Goal: Find specific page/section: Find specific page/section

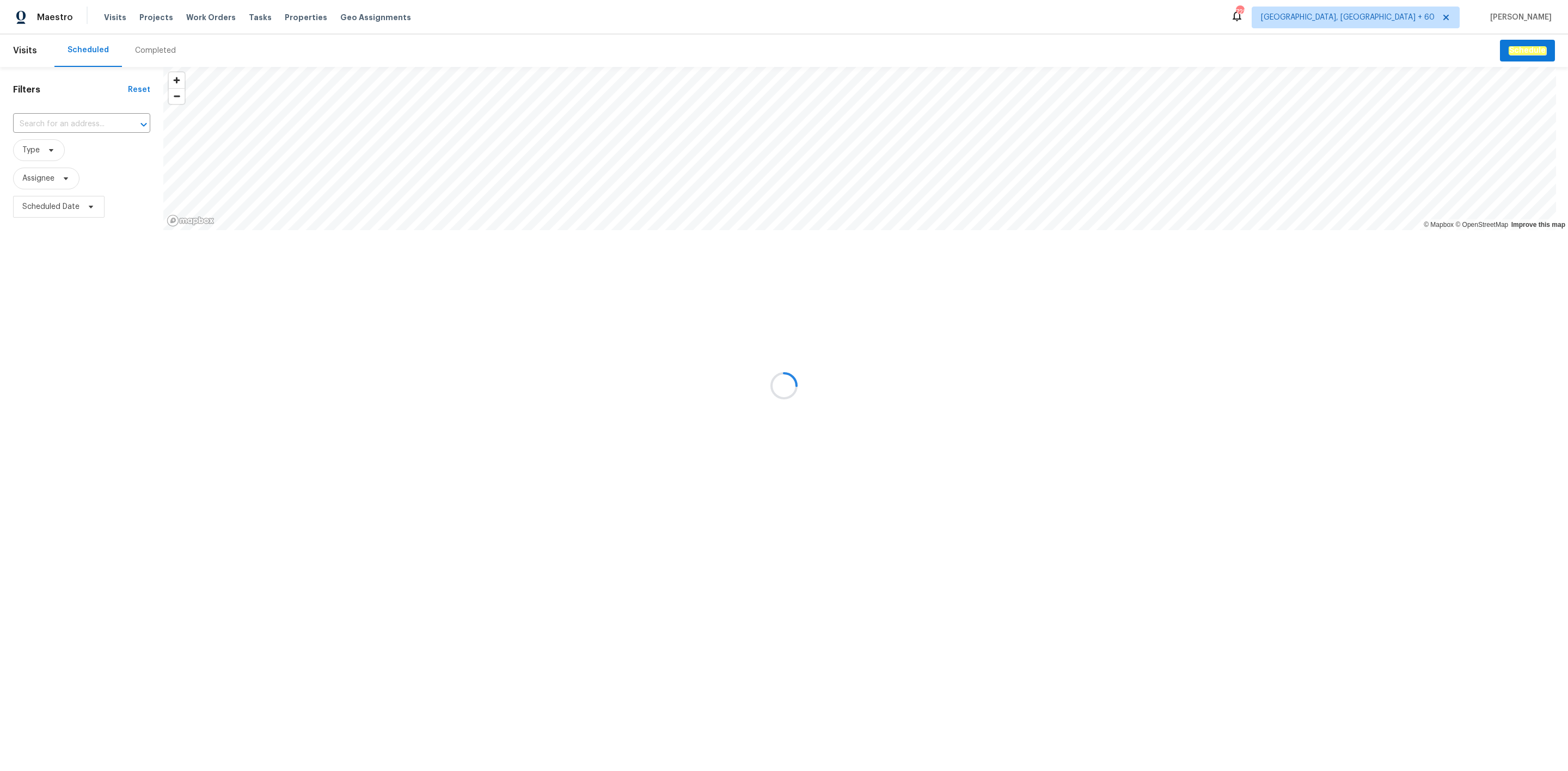
click at [141, 46] on div "Completed" at bounding box center [155, 50] width 41 height 11
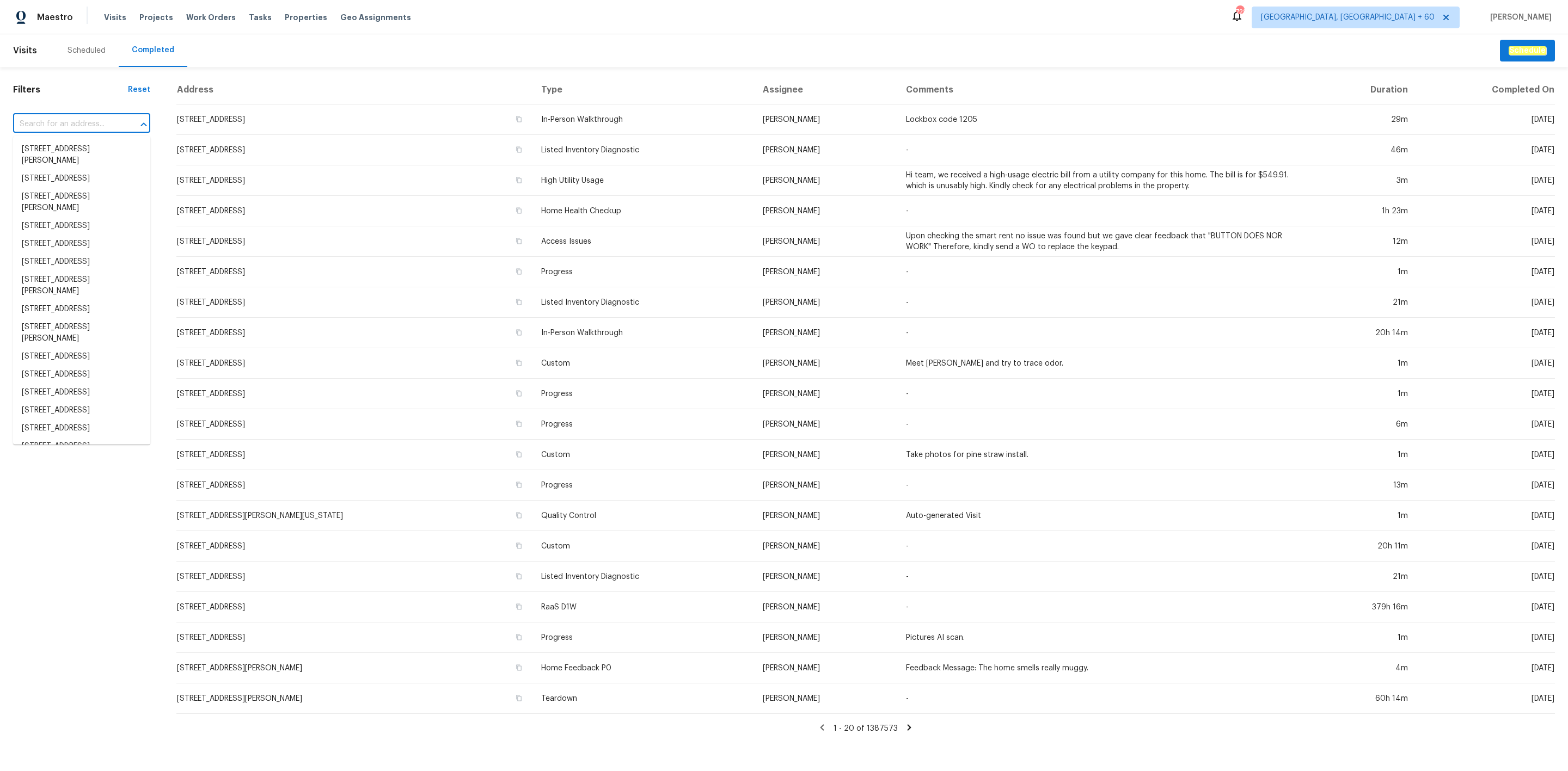
click at [109, 131] on input "text" at bounding box center [66, 123] width 107 height 17
paste input "[STREET_ADDRESS][PERSON_NAME]"
type input "[STREET_ADDRESS][PERSON_NAME]"
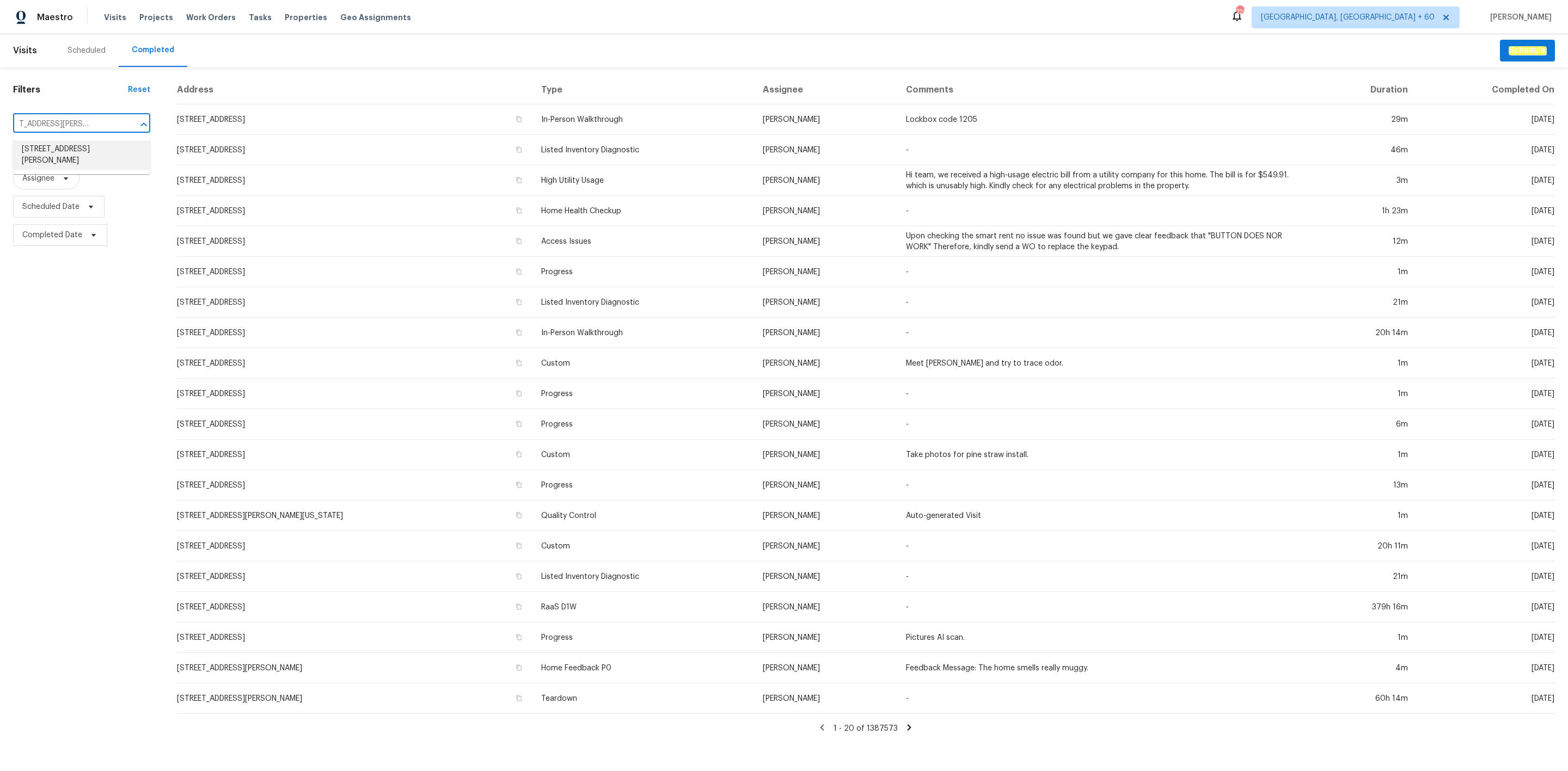
click at [87, 148] on li "[STREET_ADDRESS][PERSON_NAME]" at bounding box center [81, 155] width 137 height 29
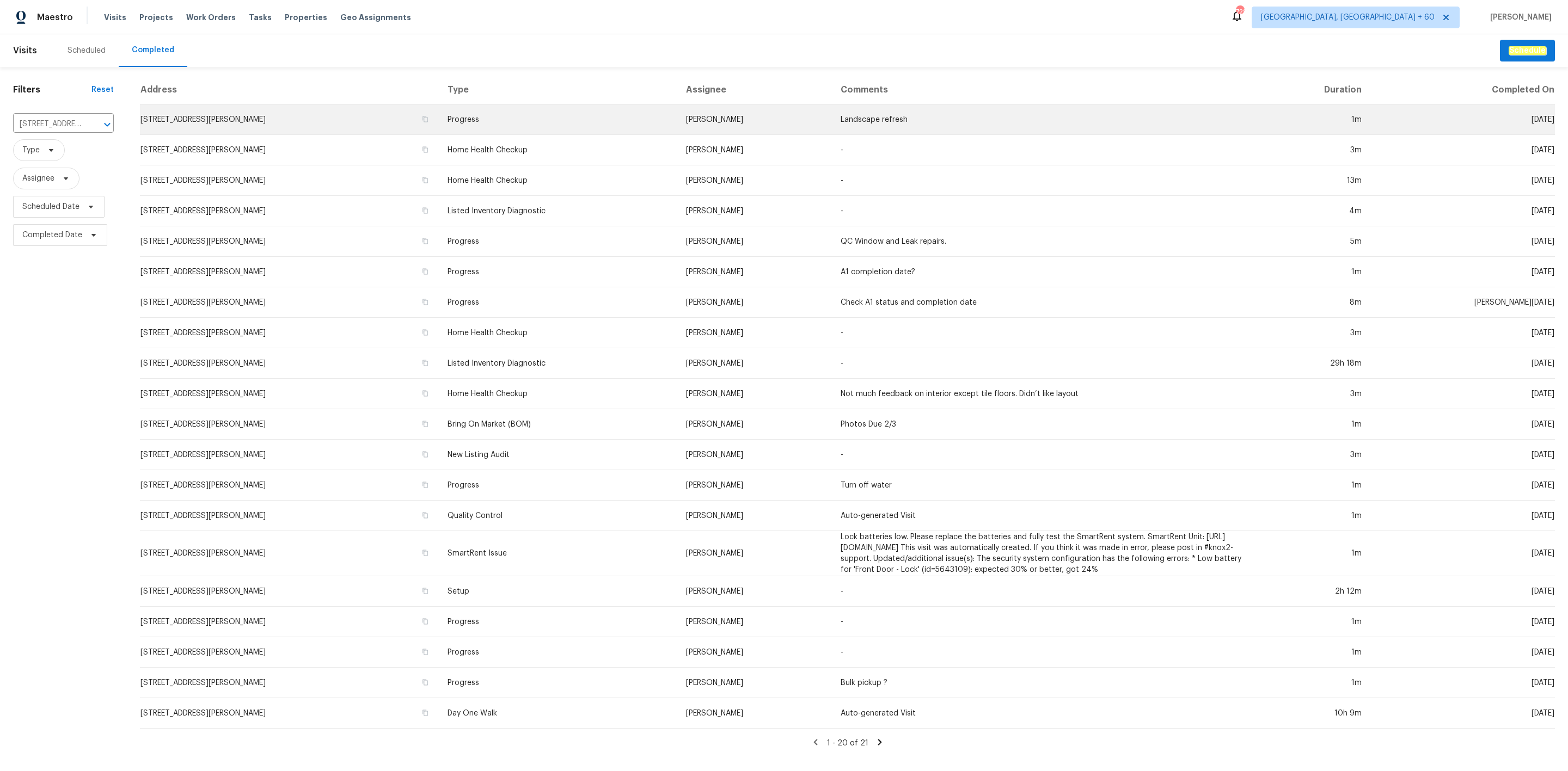
click at [438, 119] on td "[STREET_ADDRESS][PERSON_NAME]" at bounding box center [288, 119] width 298 height 30
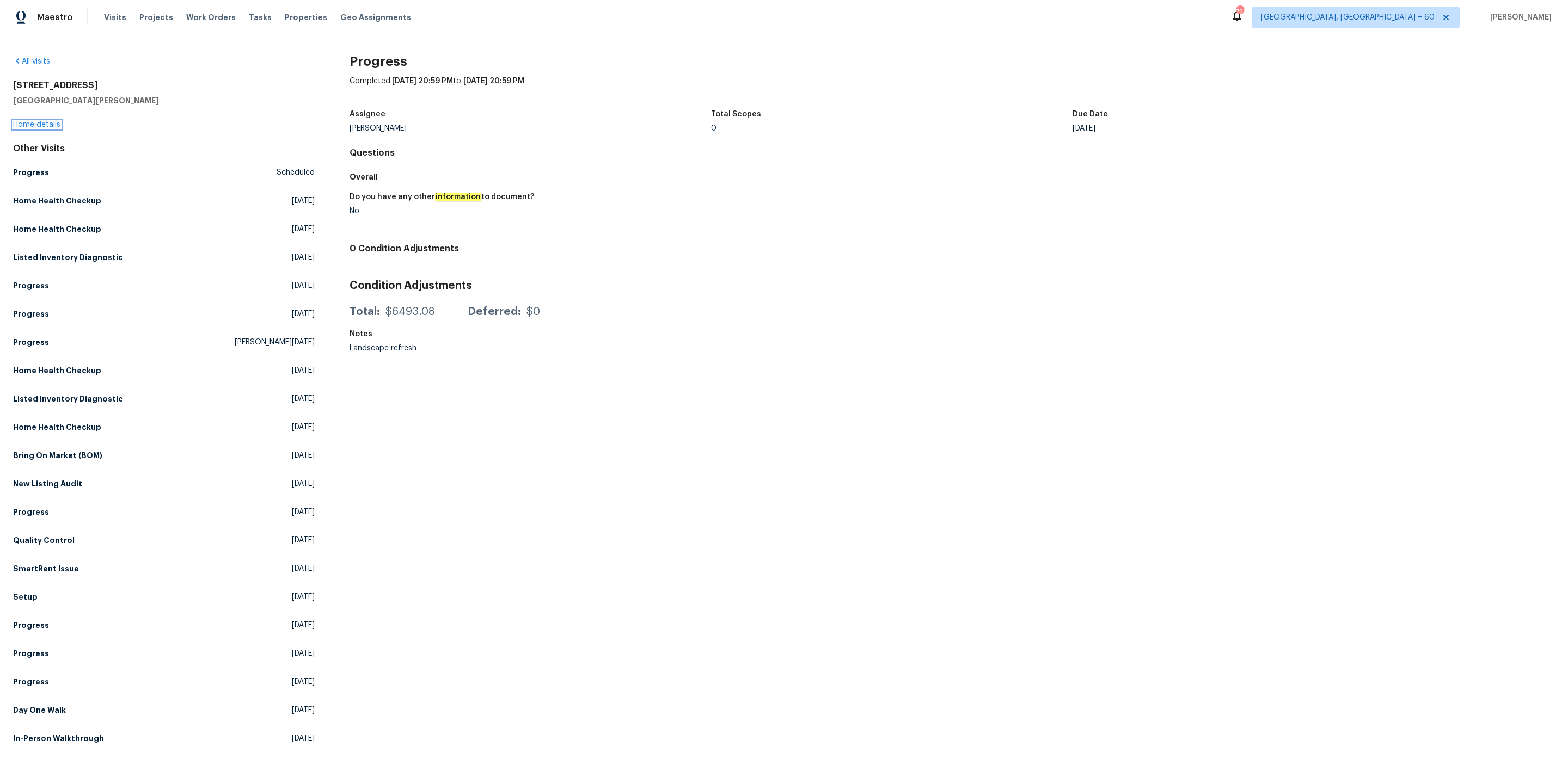
click at [44, 128] on div "[STREET_ADDRESS][PERSON_NAME] Home details" at bounding box center [163, 105] width 302 height 50
click at [55, 125] on link "Home details" at bounding box center [36, 124] width 48 height 8
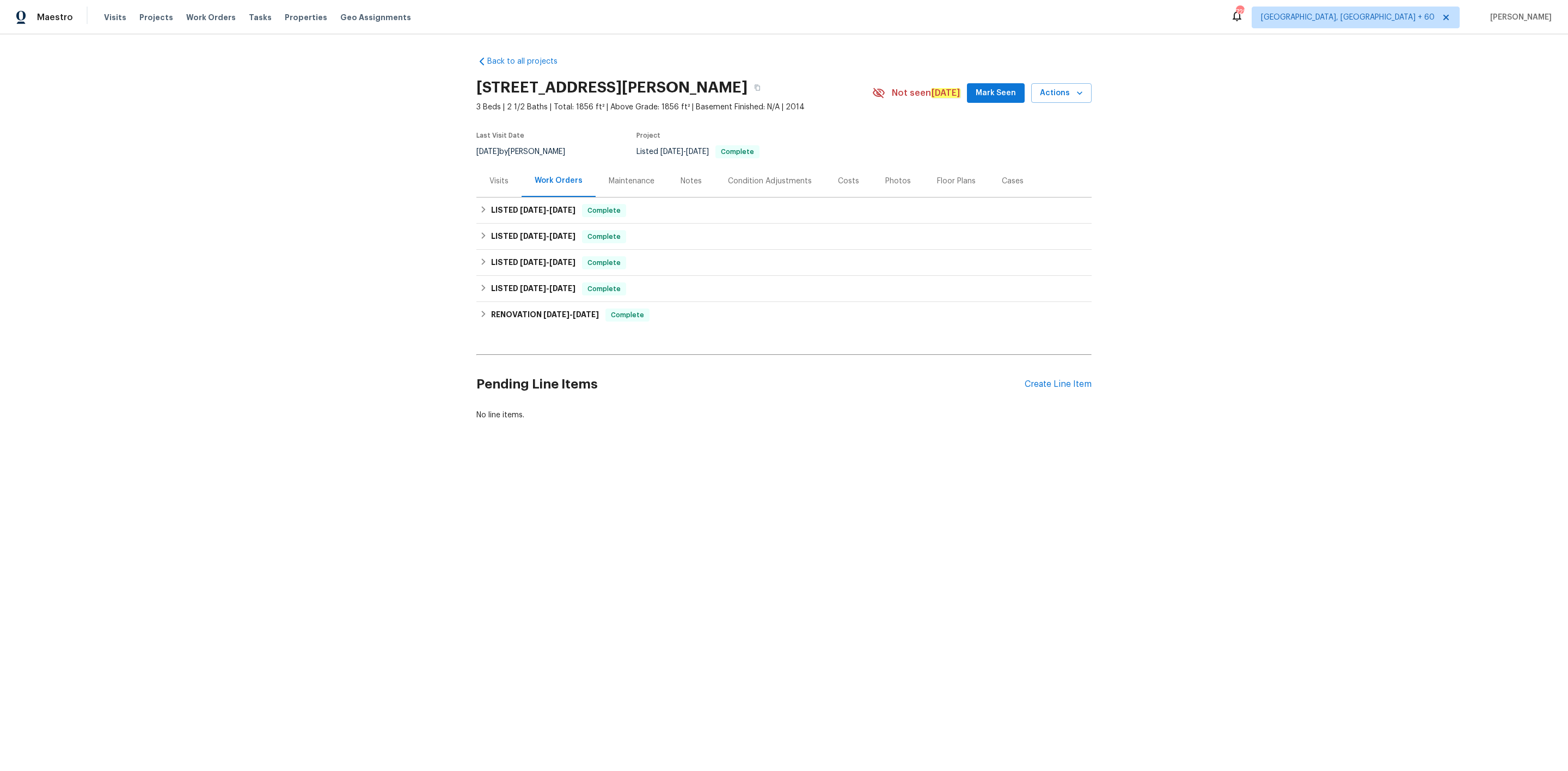
click at [885, 181] on div "Photos" at bounding box center [898, 181] width 25 height 11
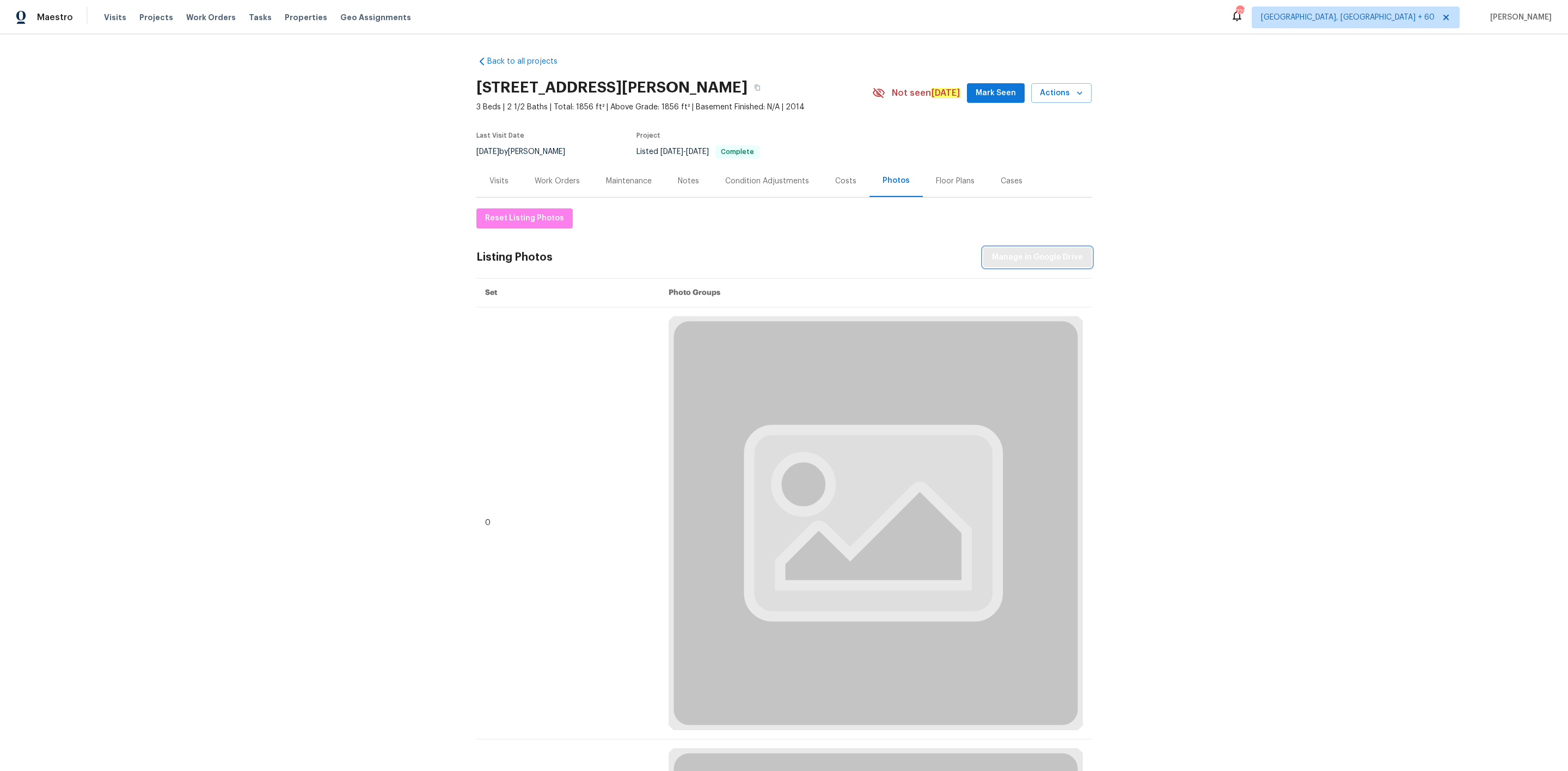
click at [1018, 255] on span "Manage in Google Drive" at bounding box center [1037, 257] width 91 height 14
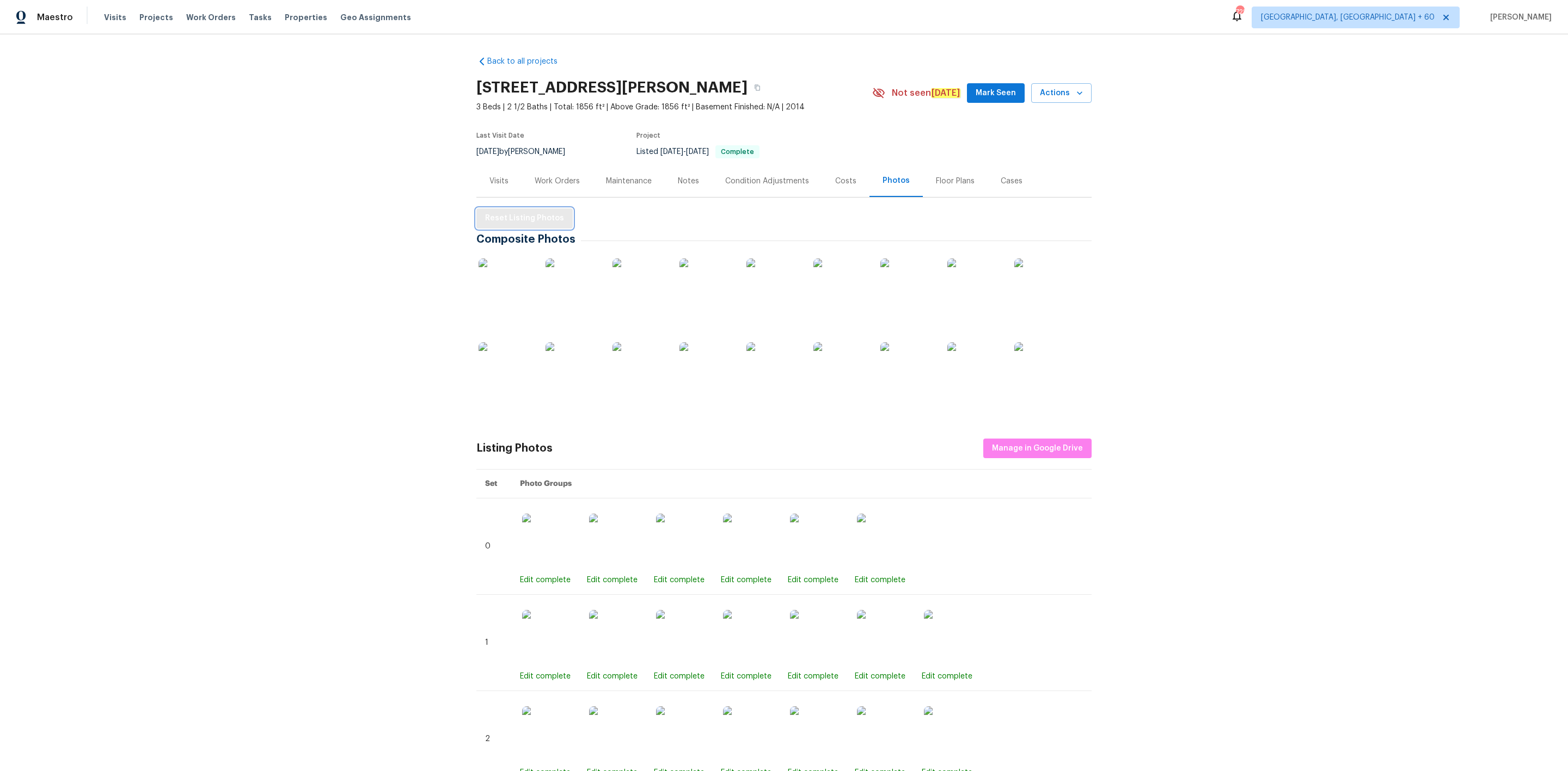
click at [532, 213] on span "Reset Listing Photos" at bounding box center [523, 218] width 79 height 14
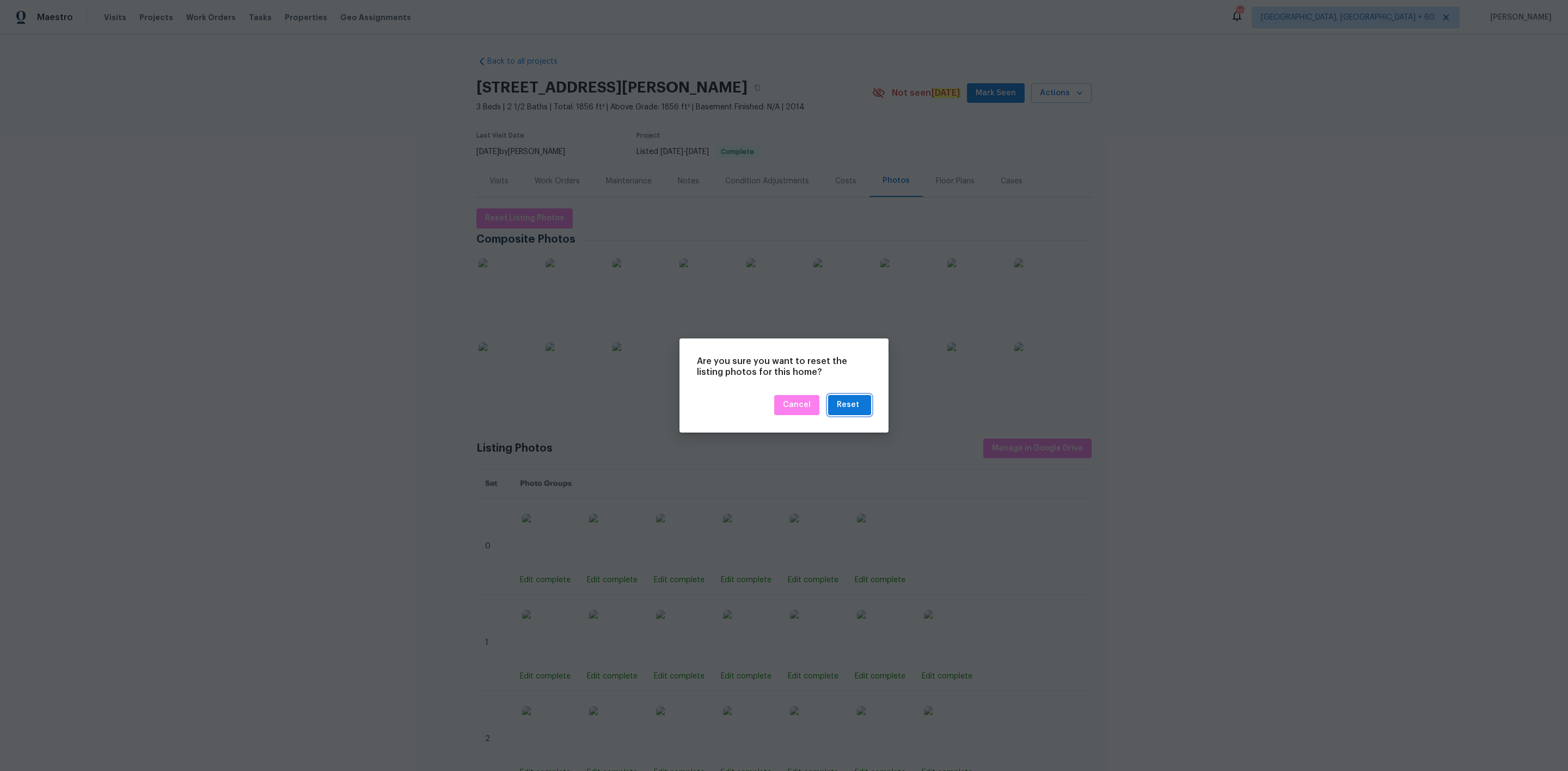
click at [847, 404] on div "Reset" at bounding box center [848, 405] width 22 height 14
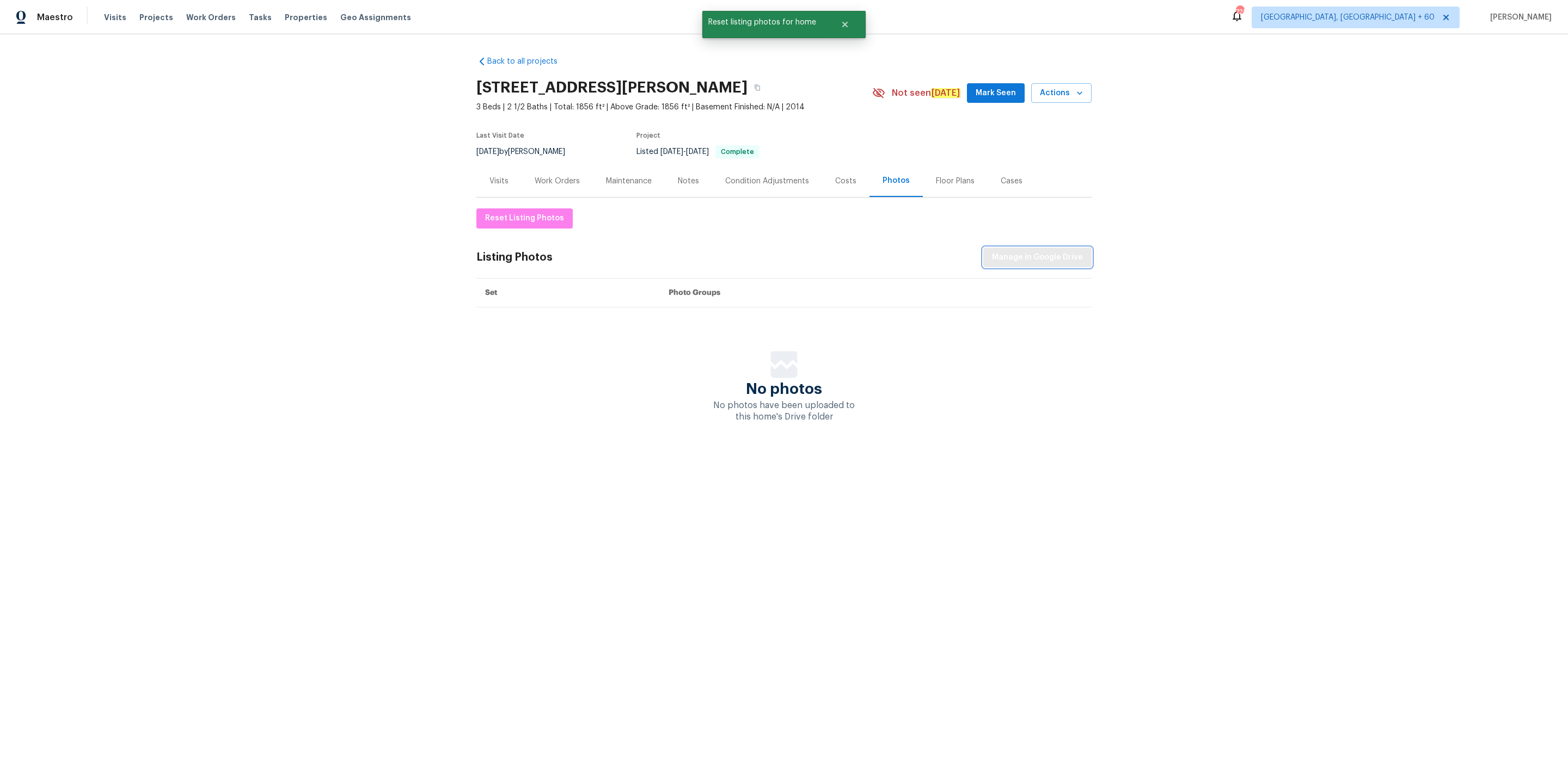
click at [1029, 256] on span "Manage in Google Drive" at bounding box center [1037, 257] width 91 height 14
click at [49, 19] on span "Maestro" at bounding box center [54, 17] width 36 height 11
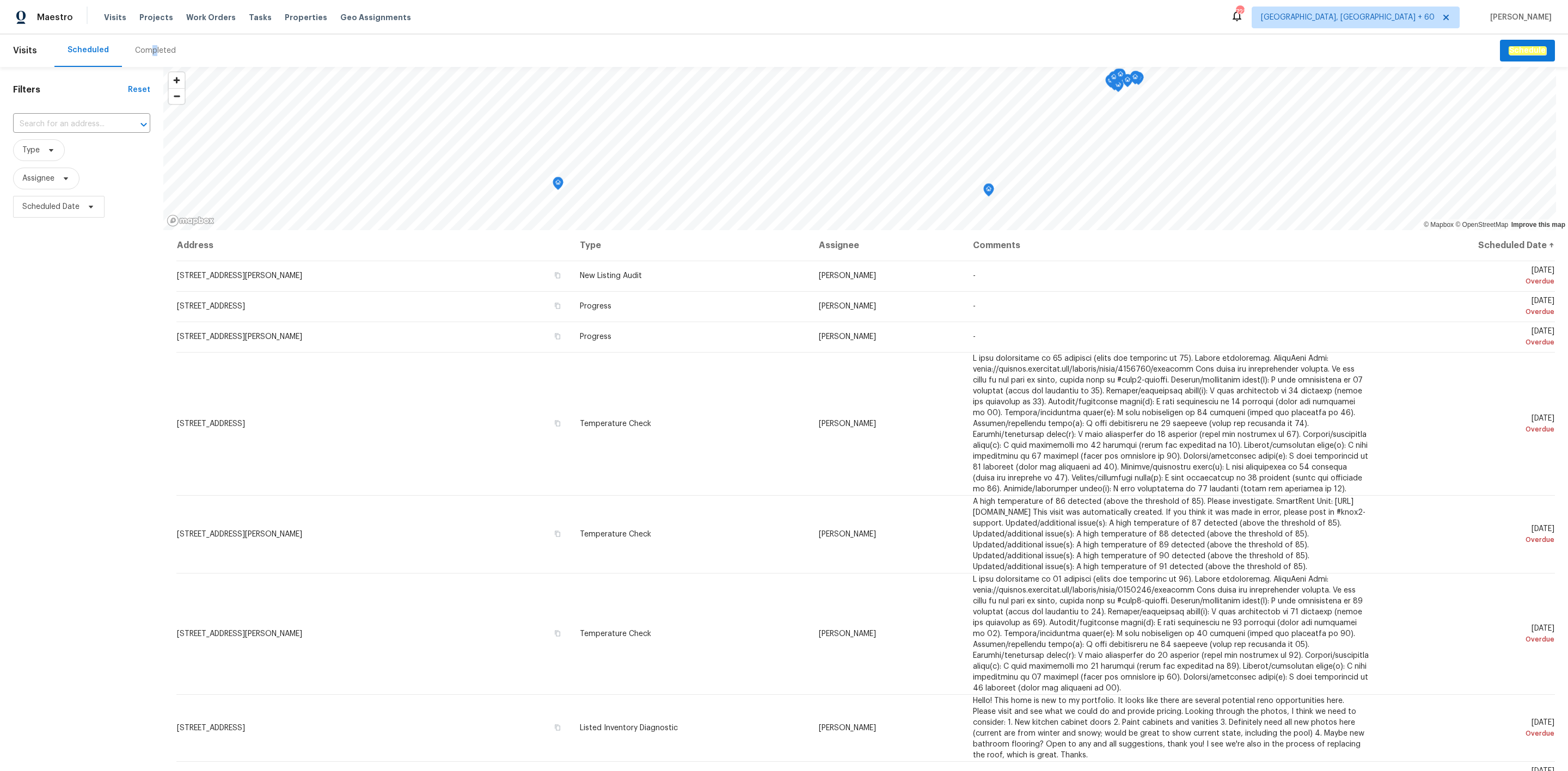
click at [151, 46] on div "Completed" at bounding box center [155, 50] width 41 height 11
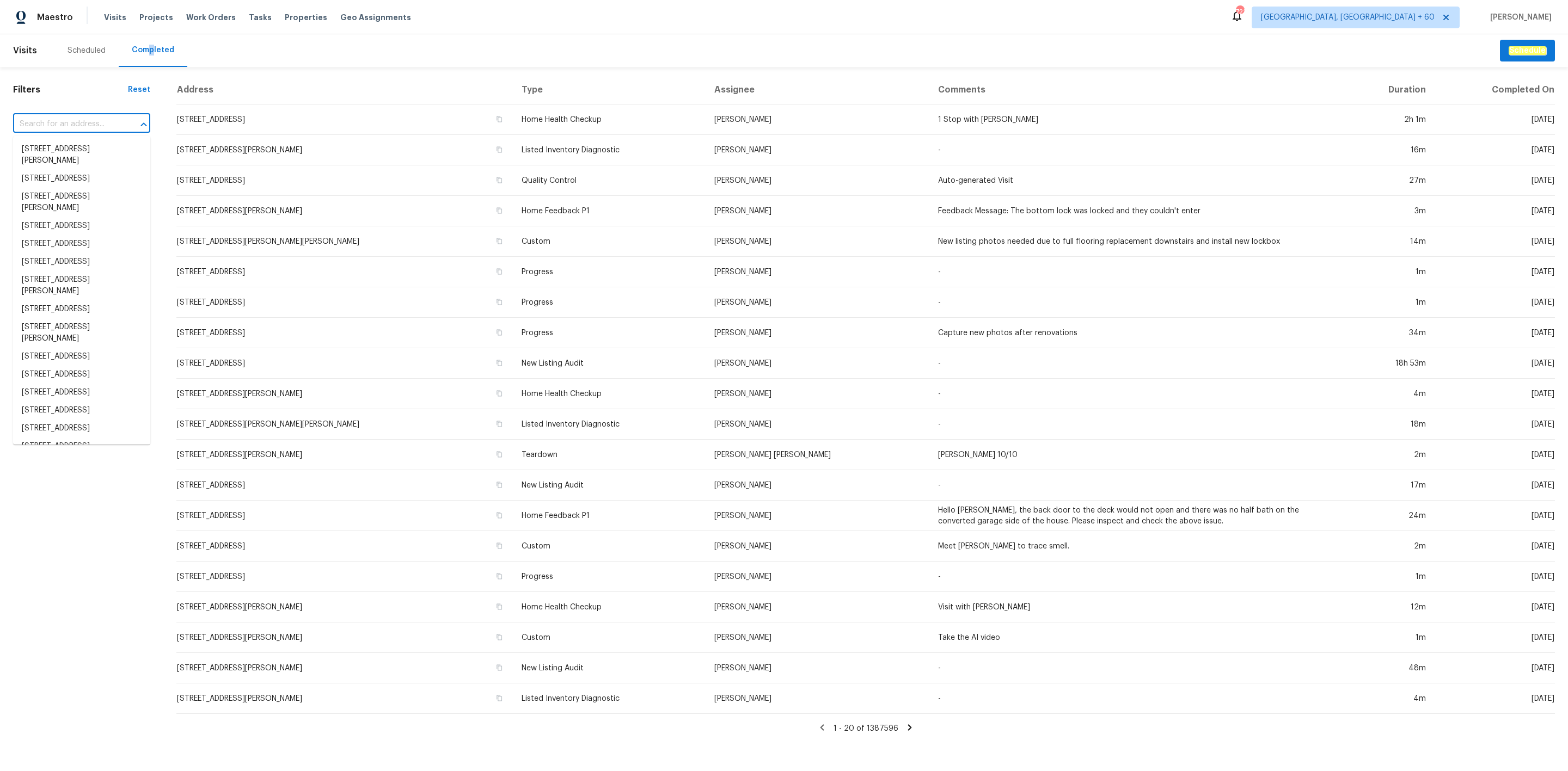
click at [50, 124] on input "text" at bounding box center [66, 123] width 107 height 17
paste input "[STREET_ADDRESS]"
type input "[STREET_ADDRESS]"
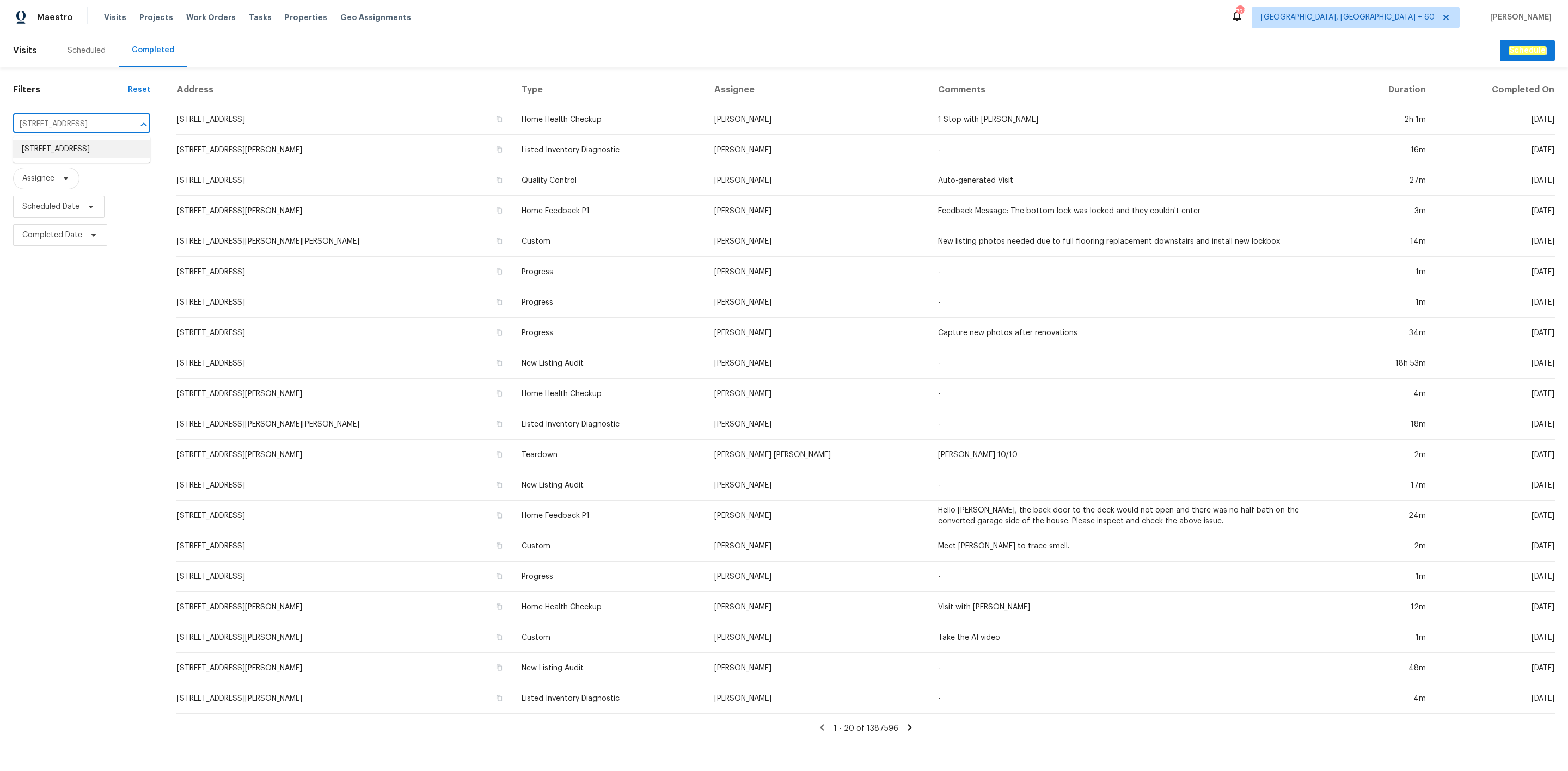
click at [57, 145] on li "[STREET_ADDRESS]" at bounding box center [81, 150] width 137 height 17
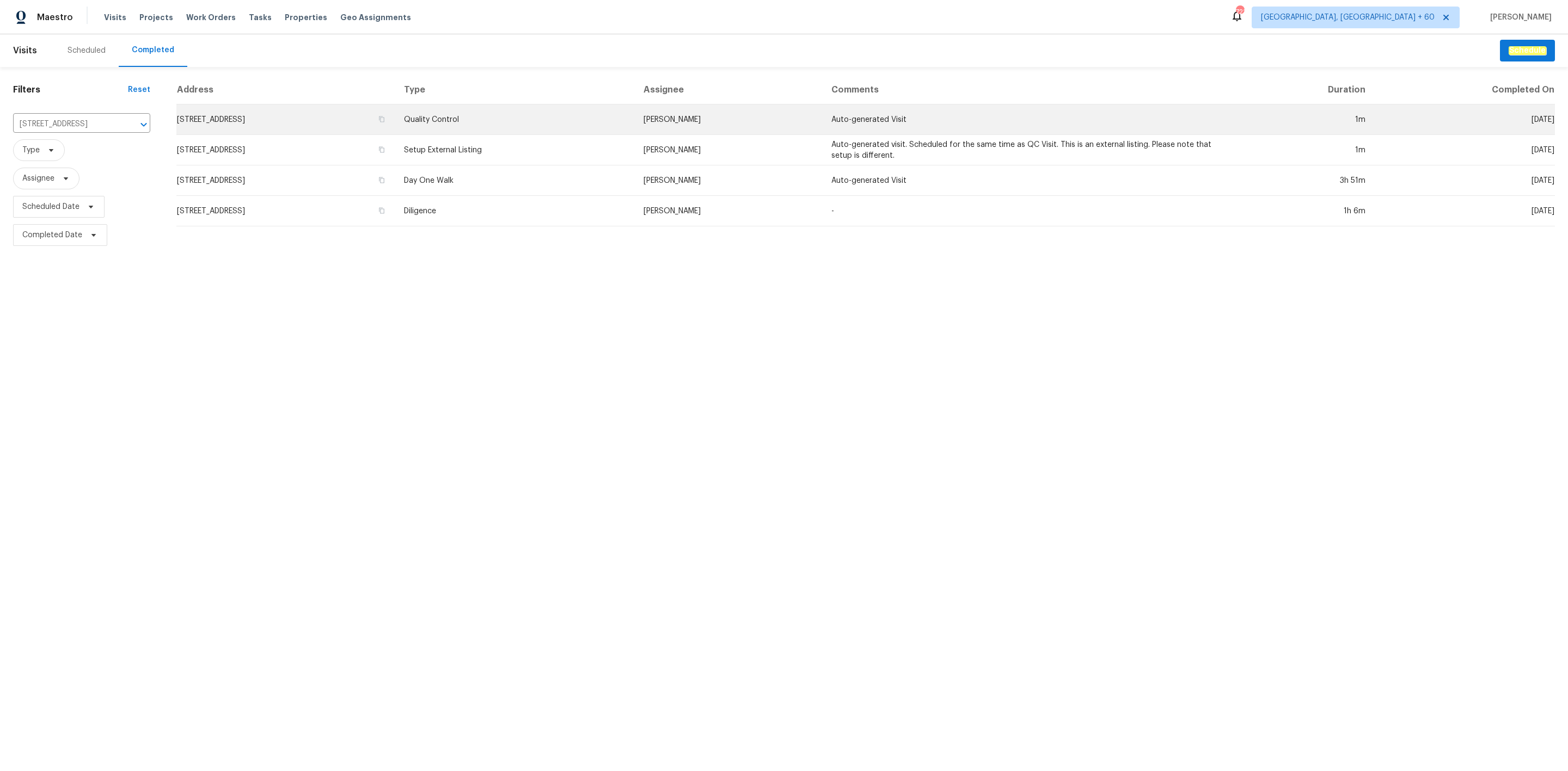
click at [395, 113] on td "[STREET_ADDRESS]" at bounding box center [285, 119] width 218 height 30
